Goal: Transaction & Acquisition: Register for event/course

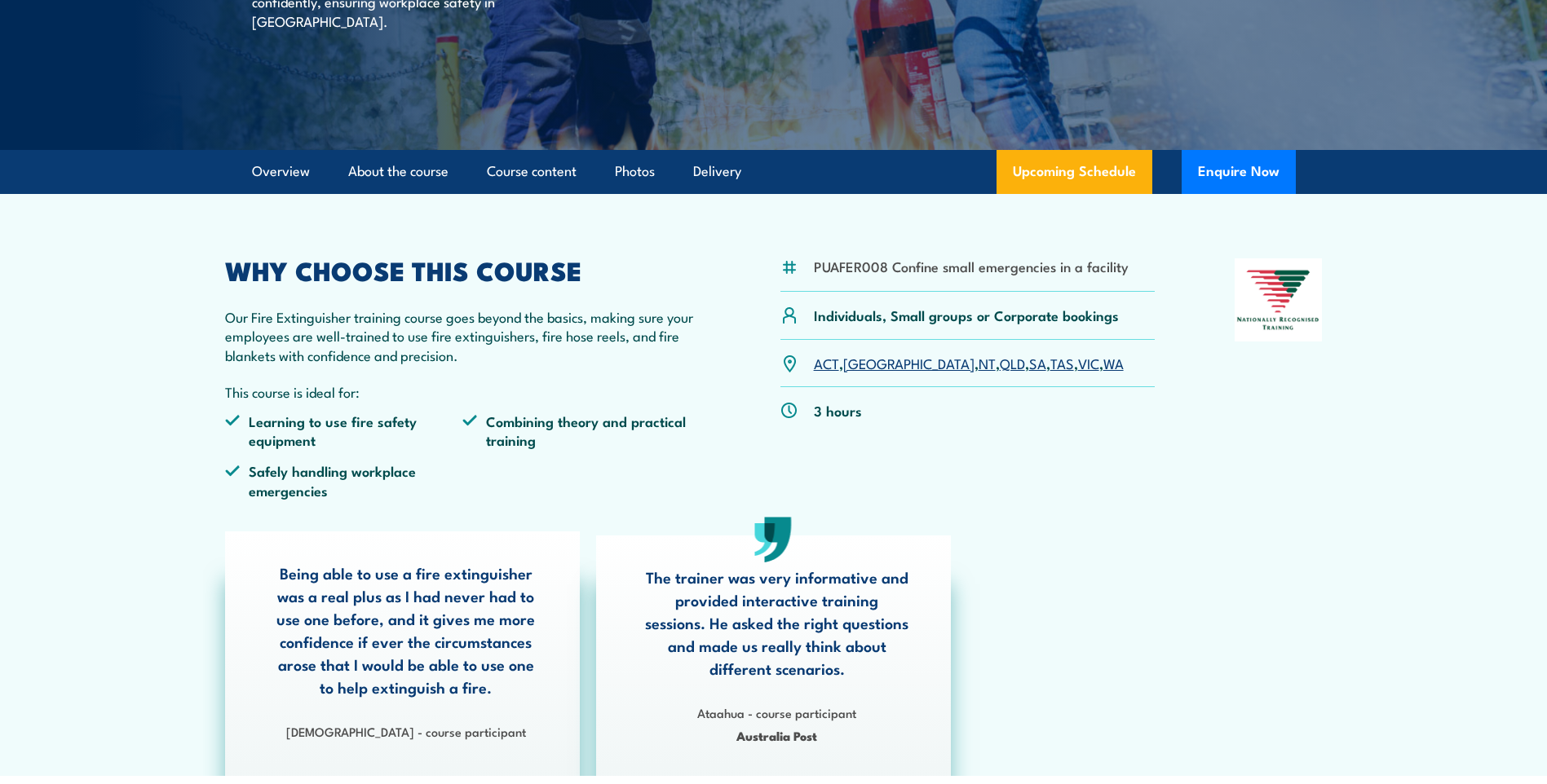
scroll to position [408, 0]
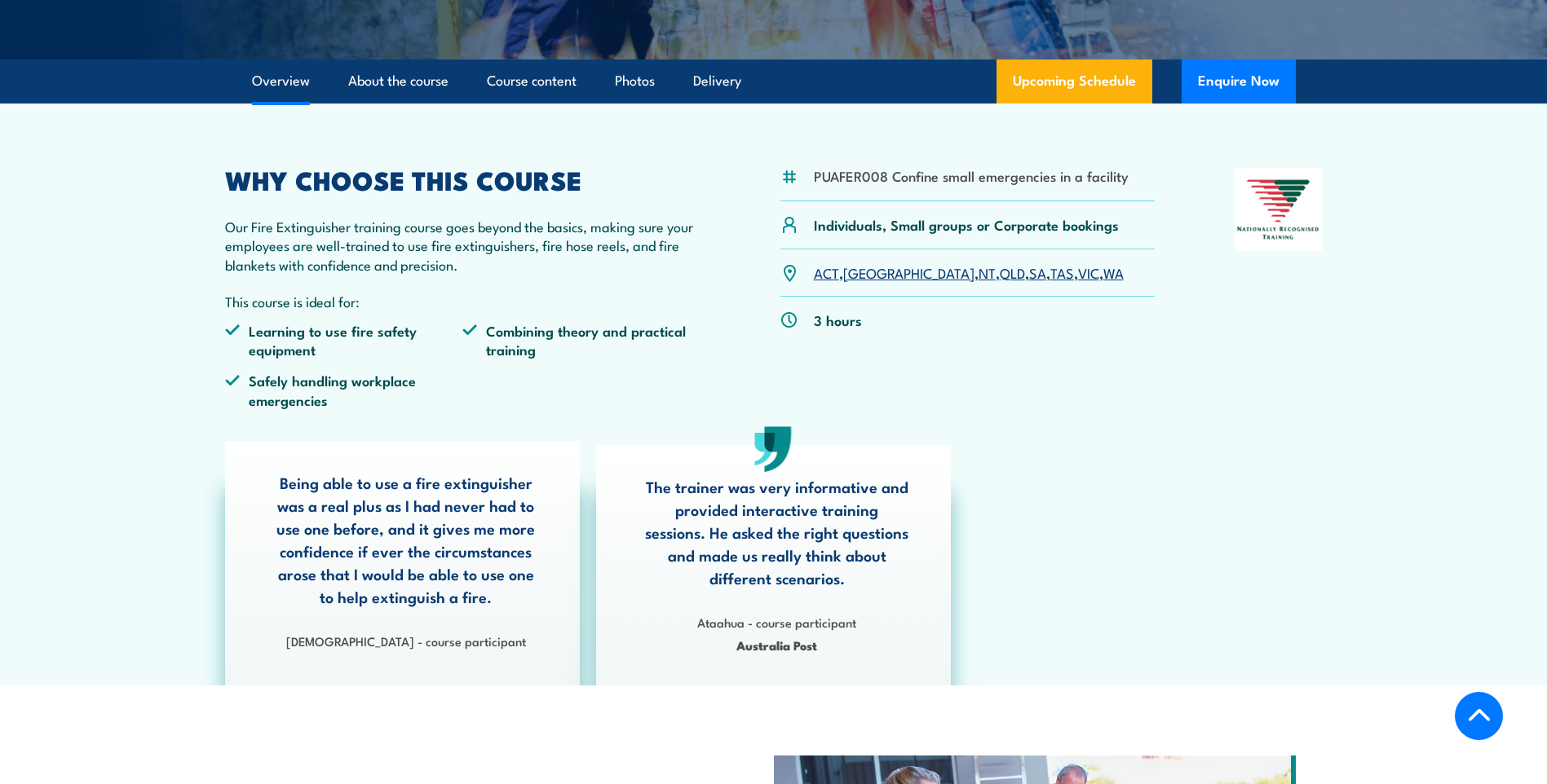
click at [1078, 270] on link "VIC" at bounding box center [1088, 272] width 21 height 19
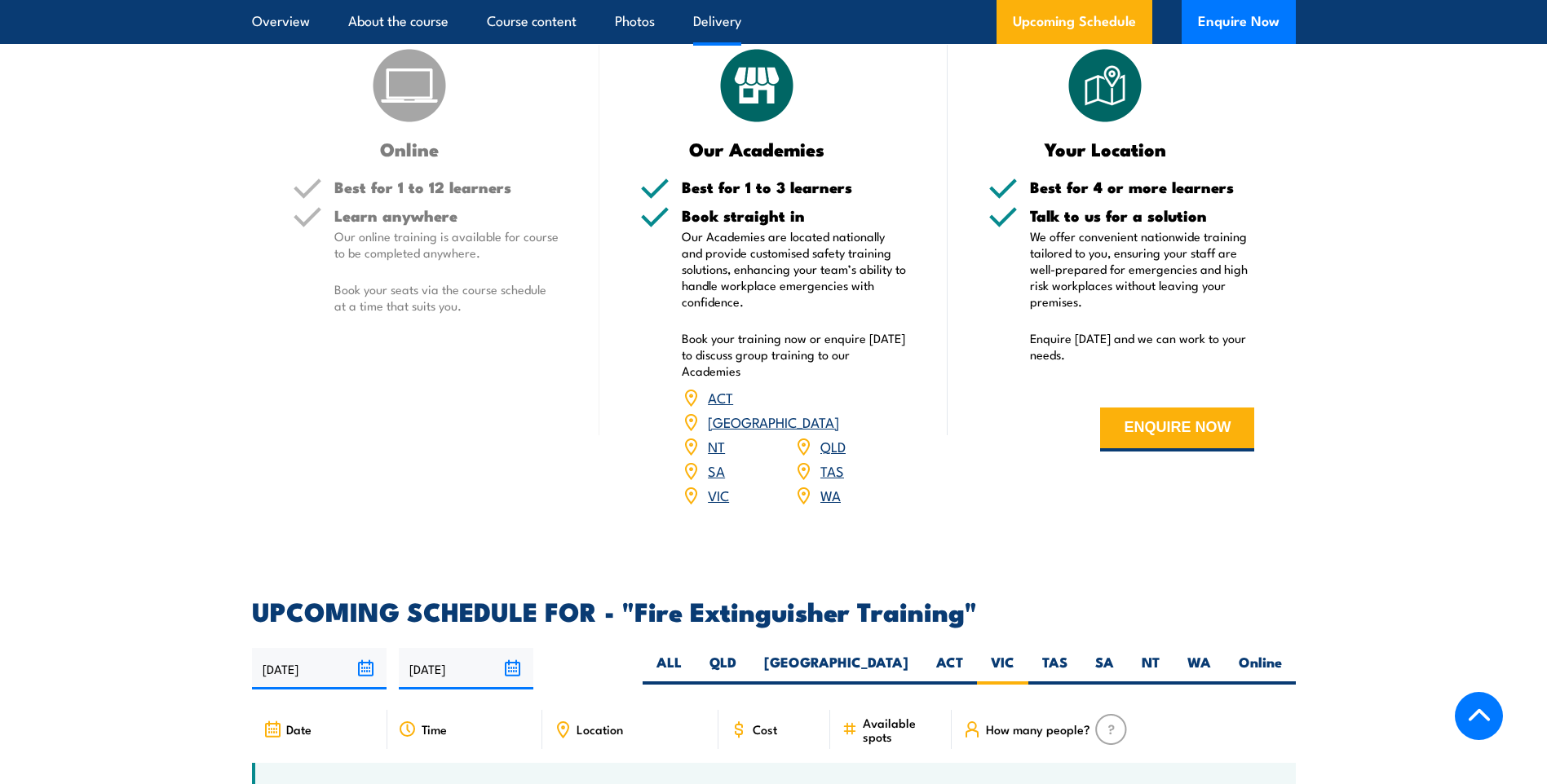
scroll to position [2002, 0]
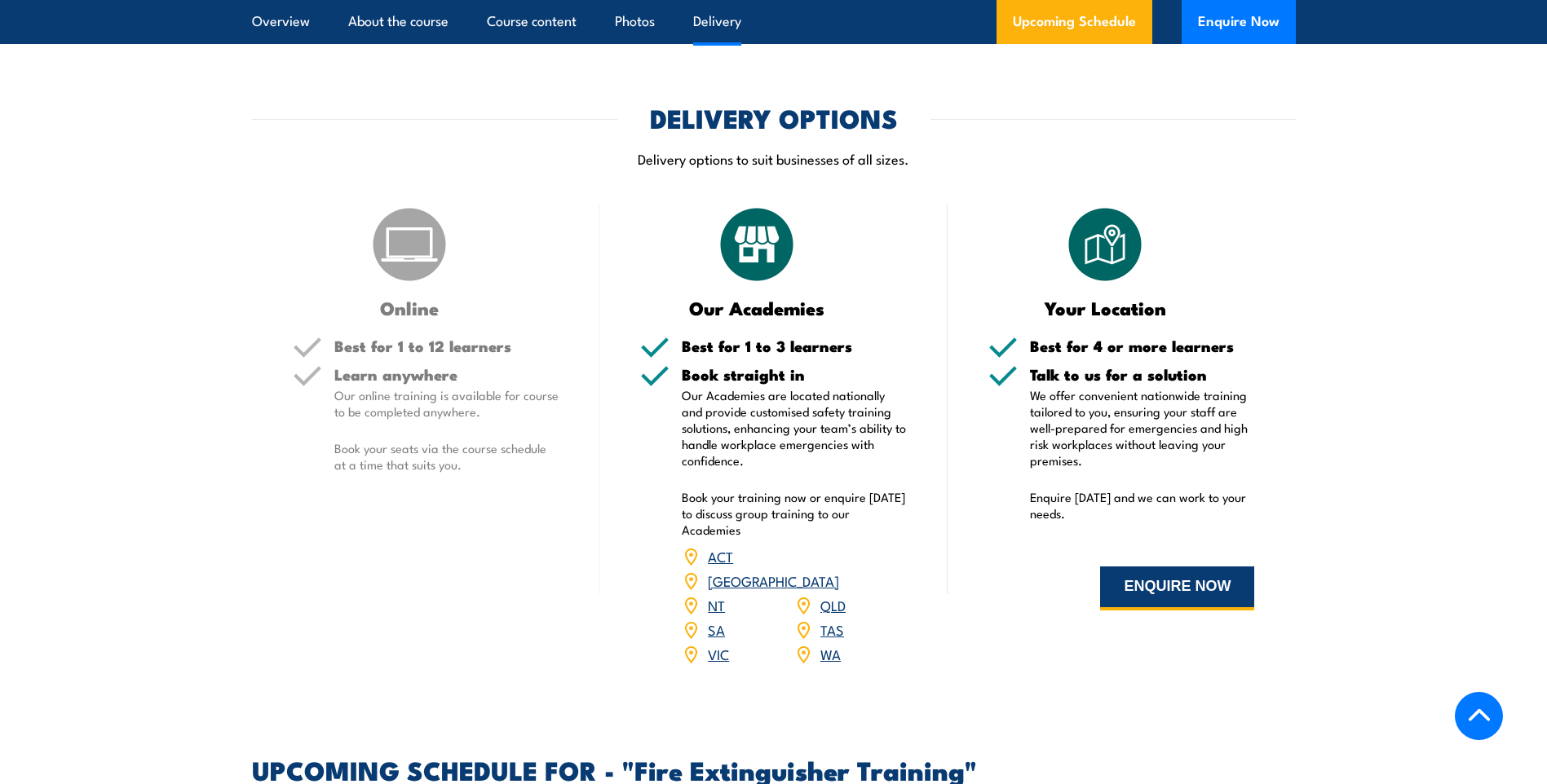
click at [1172, 589] on button "ENQUIRE NOW" at bounding box center [1177, 588] width 155 height 44
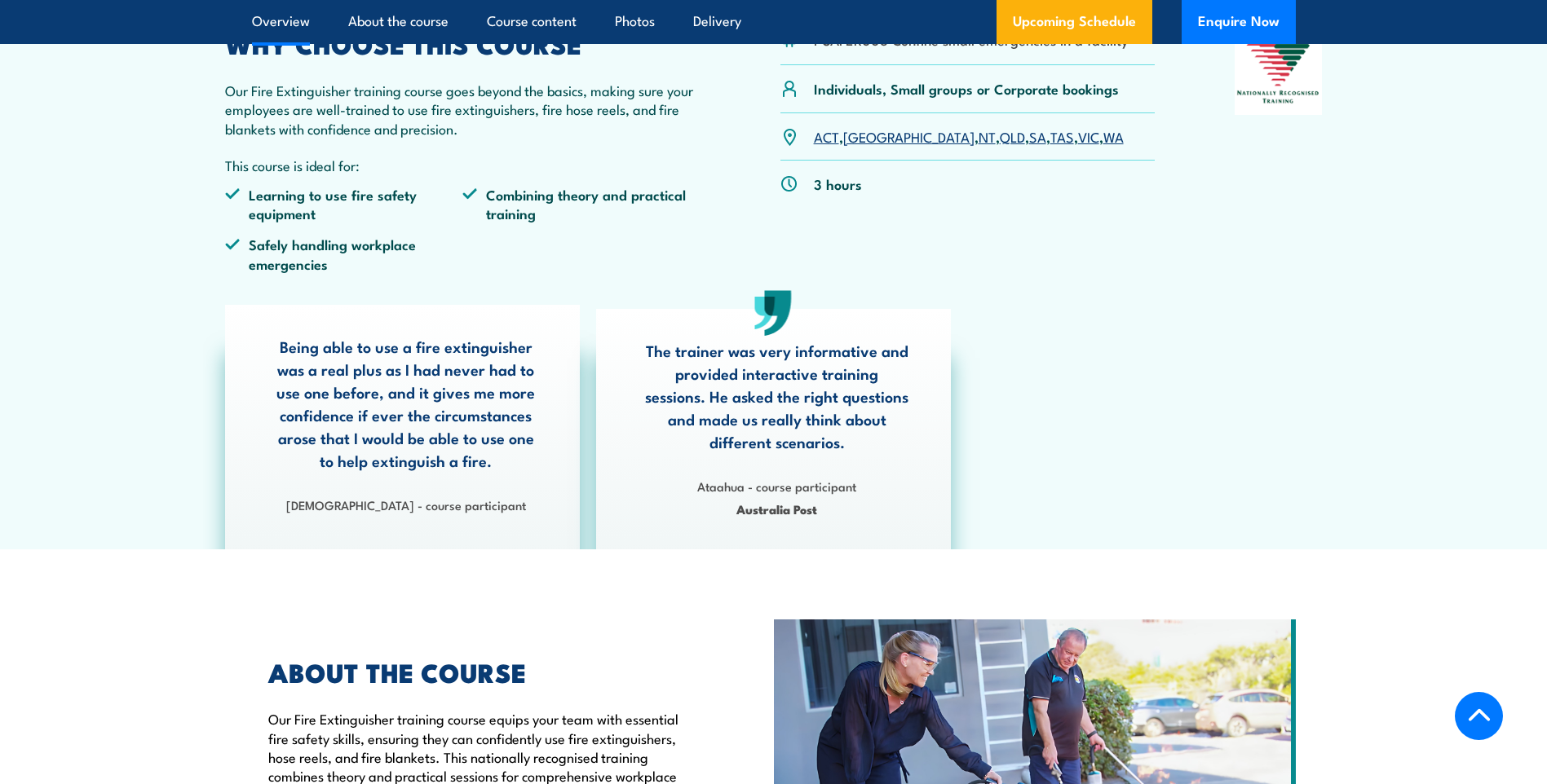
scroll to position [136, 0]
